Goal: Task Accomplishment & Management: Complete application form

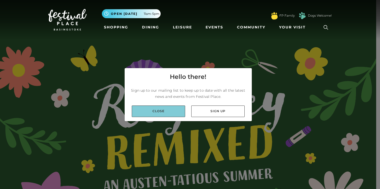
click at [162, 109] on link "Close" at bounding box center [158, 110] width 53 height 11
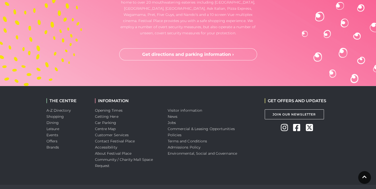
scroll to position [1552, 0]
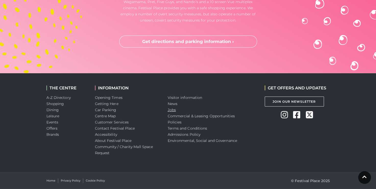
click at [172, 110] on link "Jobs" at bounding box center [172, 109] width 8 height 5
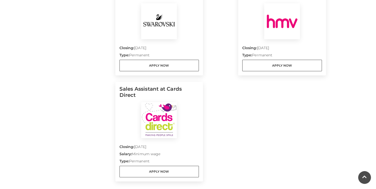
scroll to position [633, 0]
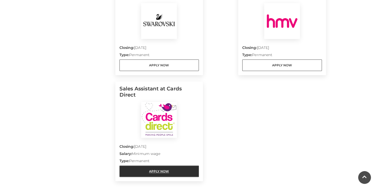
click at [161, 165] on link "Apply Now" at bounding box center [160, 170] width 80 height 11
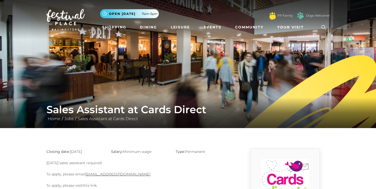
click at [91, 186] on link "this link" at bounding box center [90, 185] width 14 height 5
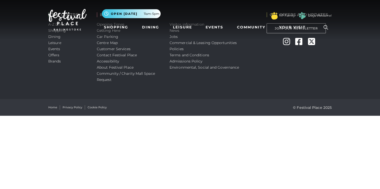
click at [143, 115] on html "Skip to Navigation Skip to Content Toggle navigation .st5{fill:none;stroke:#FFF…" at bounding box center [190, 57] width 380 height 115
click at [264, 115] on html "Skip to Navigation Skip to Content Toggle navigation .st5{fill:none;stroke:#FFF…" at bounding box center [190, 57] width 380 height 115
click at [175, 37] on nav "Toggle navigation .st5{fill:none;stroke:#FFFFFF;stroke-width:2.29;stroke-miterl…" at bounding box center [190, 19] width 380 height 39
click at [70, 14] on img at bounding box center [67, 19] width 38 height 21
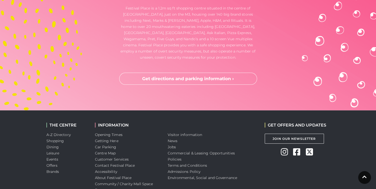
scroll to position [1521, 0]
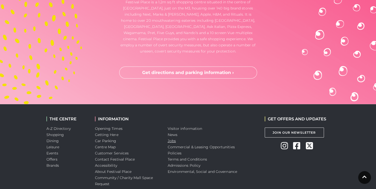
click at [170, 140] on link "Jobs" at bounding box center [172, 140] width 8 height 5
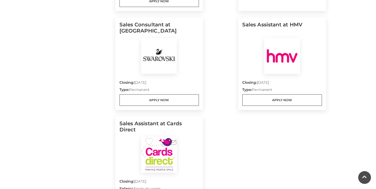
scroll to position [572, 0]
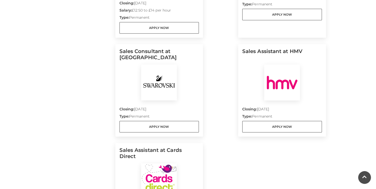
click at [276, 48] on h5 "Sales Assistant at HMV" at bounding box center [282, 56] width 80 height 16
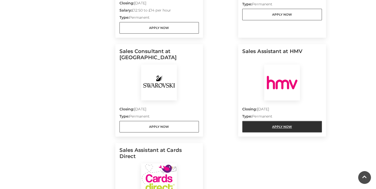
click at [278, 121] on link "Apply Now" at bounding box center [282, 126] width 80 height 11
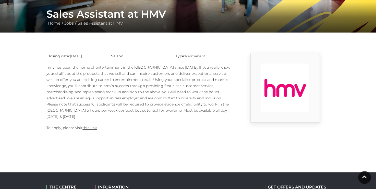
scroll to position [102, 0]
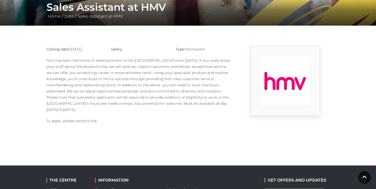
click at [90, 118] on link "this link" at bounding box center [90, 120] width 14 height 5
